Goal: Transaction & Acquisition: Download file/media

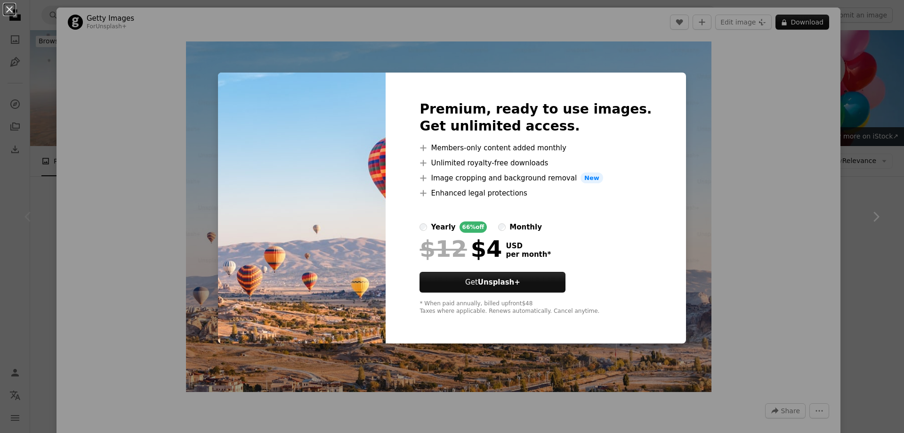
click at [749, 177] on div "An X shape Premium, ready to use images. Get unlimited access. A plus sign Memb…" at bounding box center [452, 216] width 904 height 433
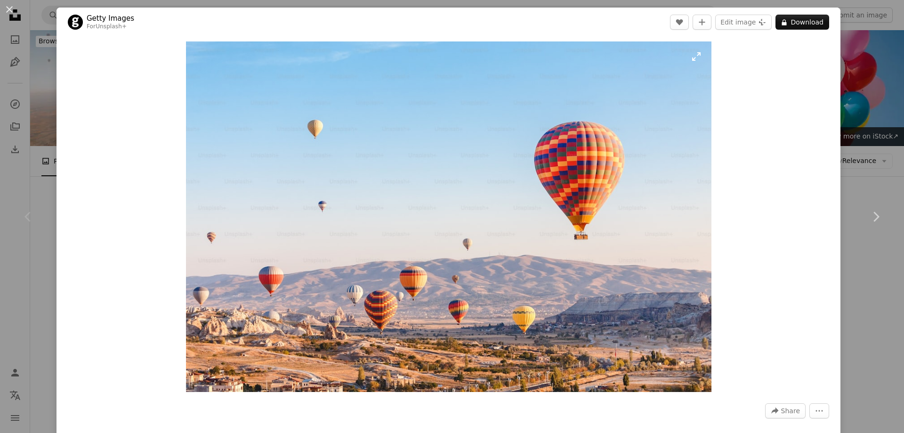
click at [545, 160] on img "Zoom in on this image" at bounding box center [448, 216] width 525 height 350
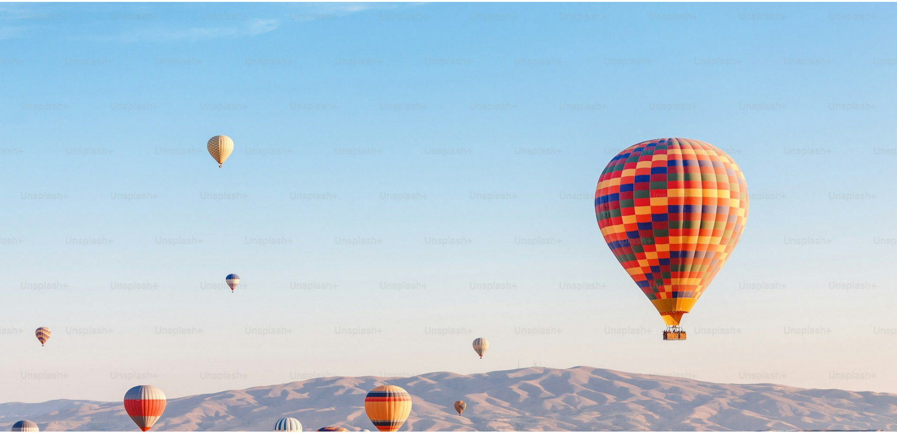
scroll to position [80, 0]
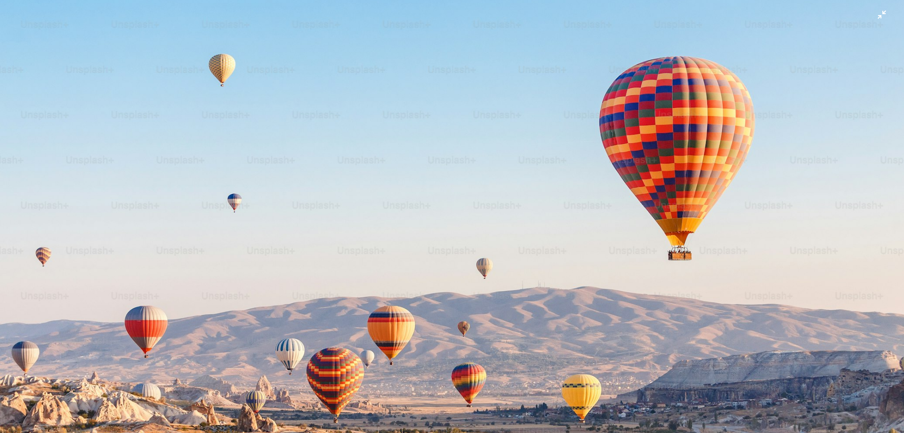
click at [545, 159] on img "Zoom out on this image" at bounding box center [452, 220] width 905 height 603
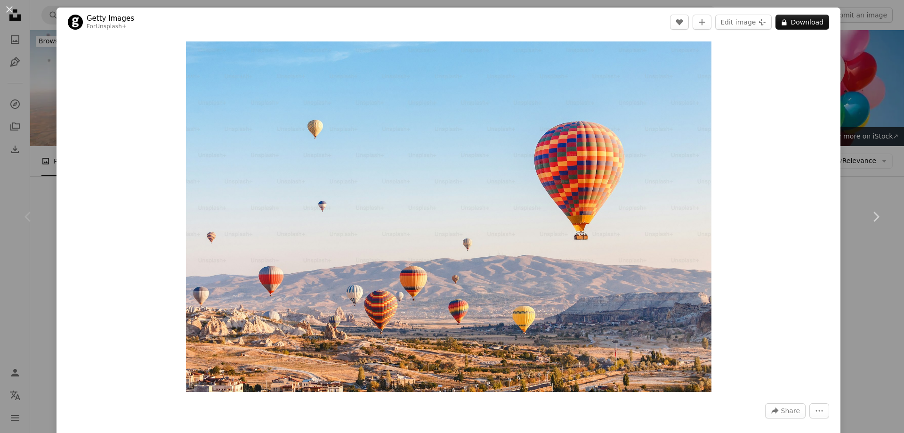
drag, startPoint x: 550, startPoint y: 153, endPoint x: 752, endPoint y: 153, distance: 201.9
click at [752, 153] on div "Zoom in" at bounding box center [448, 217] width 784 height 360
click at [14, 9] on button "An X shape" at bounding box center [9, 9] width 11 height 11
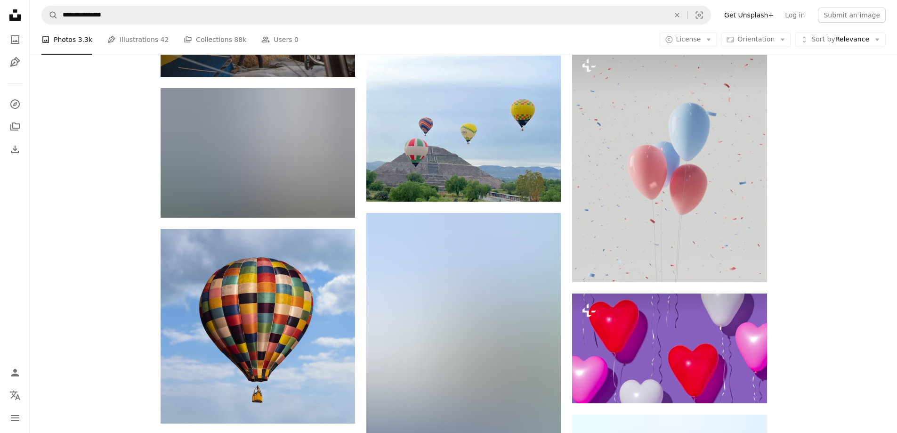
scroll to position [23911, 0]
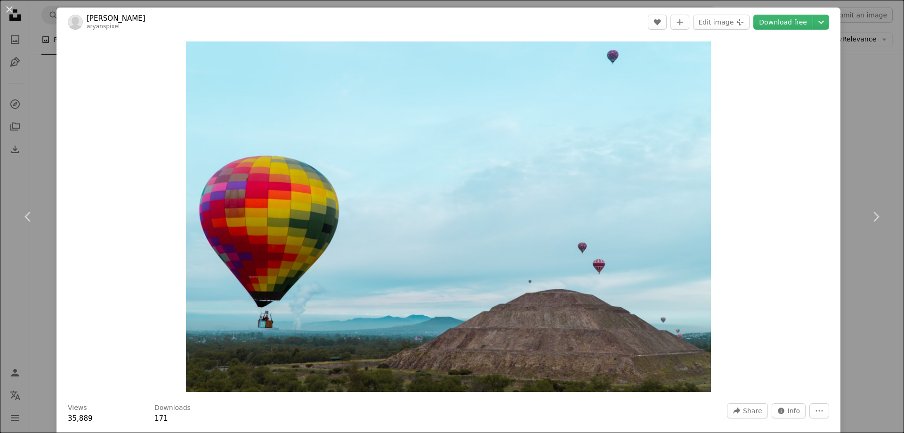
click at [871, 109] on div "An X shape Chevron left Chevron right Aryan R aryanspixel A heart A plus sign E…" at bounding box center [452, 216] width 904 height 433
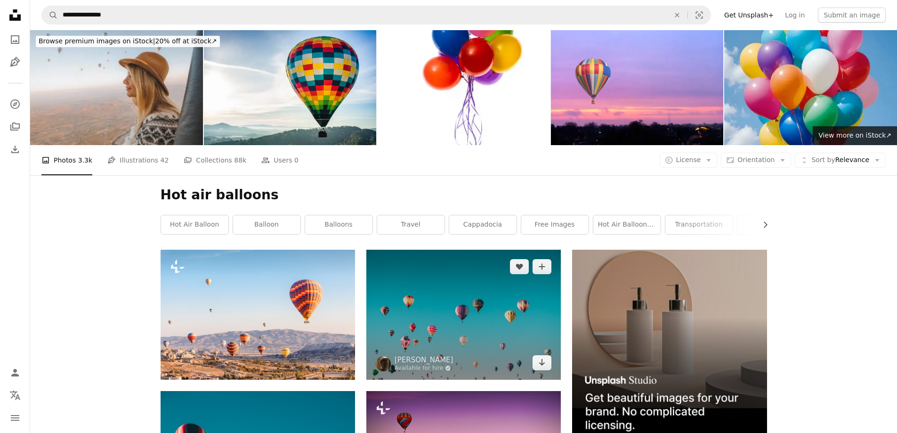
click at [530, 249] on img at bounding box center [463, 313] width 194 height 129
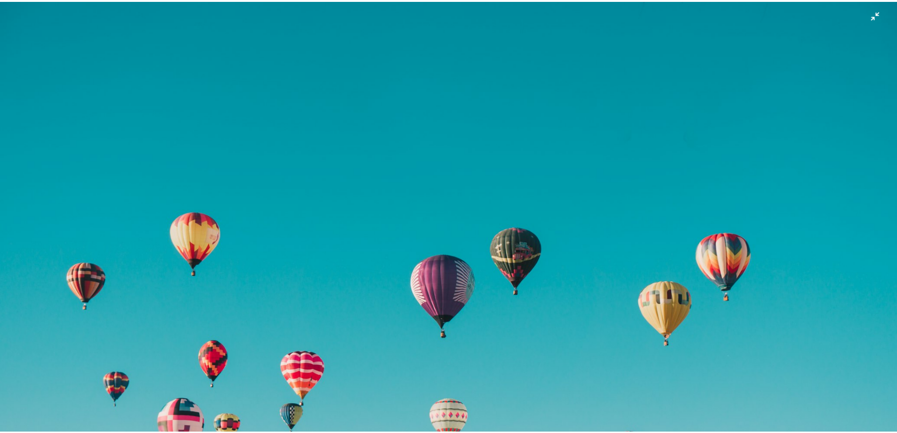
scroll to position [80, 0]
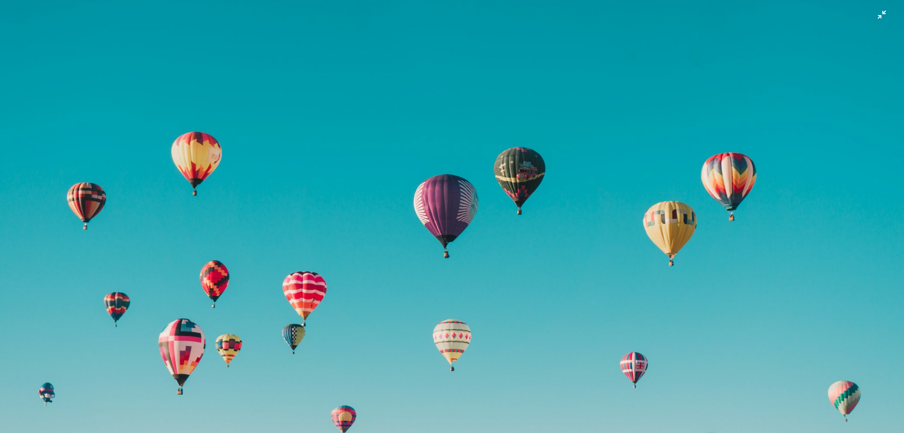
click at [644, 118] on img "Zoom out on this image" at bounding box center [452, 220] width 905 height 603
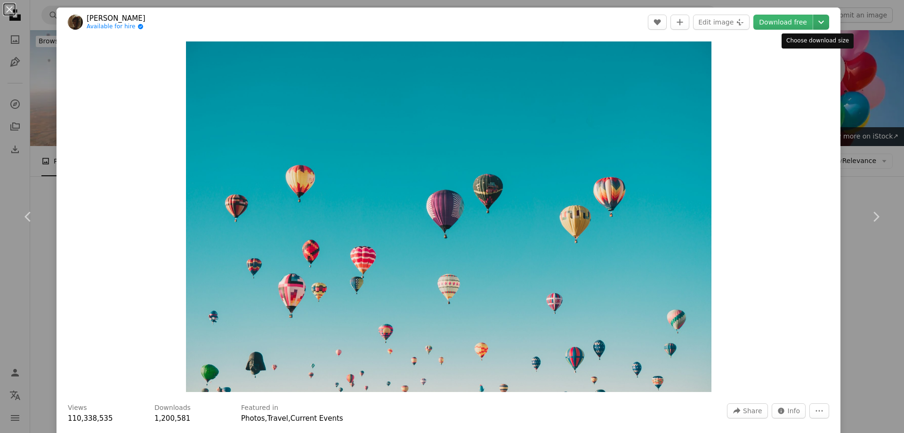
click at [817, 21] on icon "Chevron down" at bounding box center [820, 21] width 15 height 11
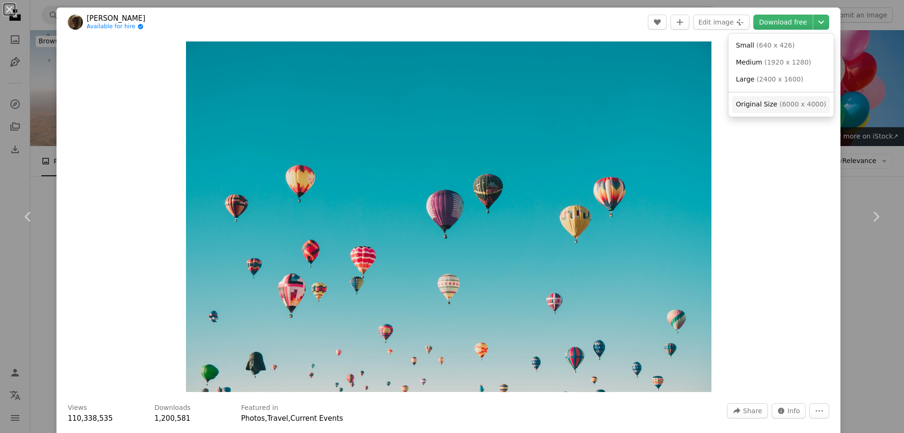
click at [794, 104] on span "( 6000 x 4000 )" at bounding box center [802, 104] width 47 height 8
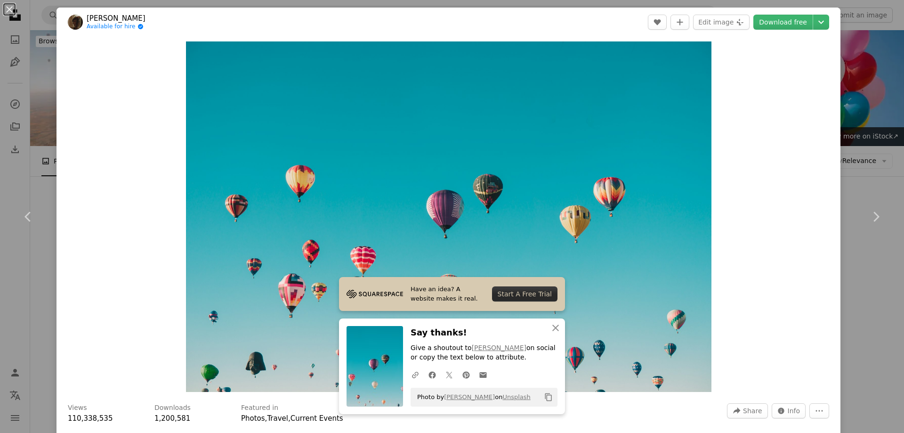
click at [881, 127] on div "An X shape Chevron left Chevron right Have an idea? A website makes it real. St…" at bounding box center [452, 216] width 904 height 433
